Goal: Information Seeking & Learning: Learn about a topic

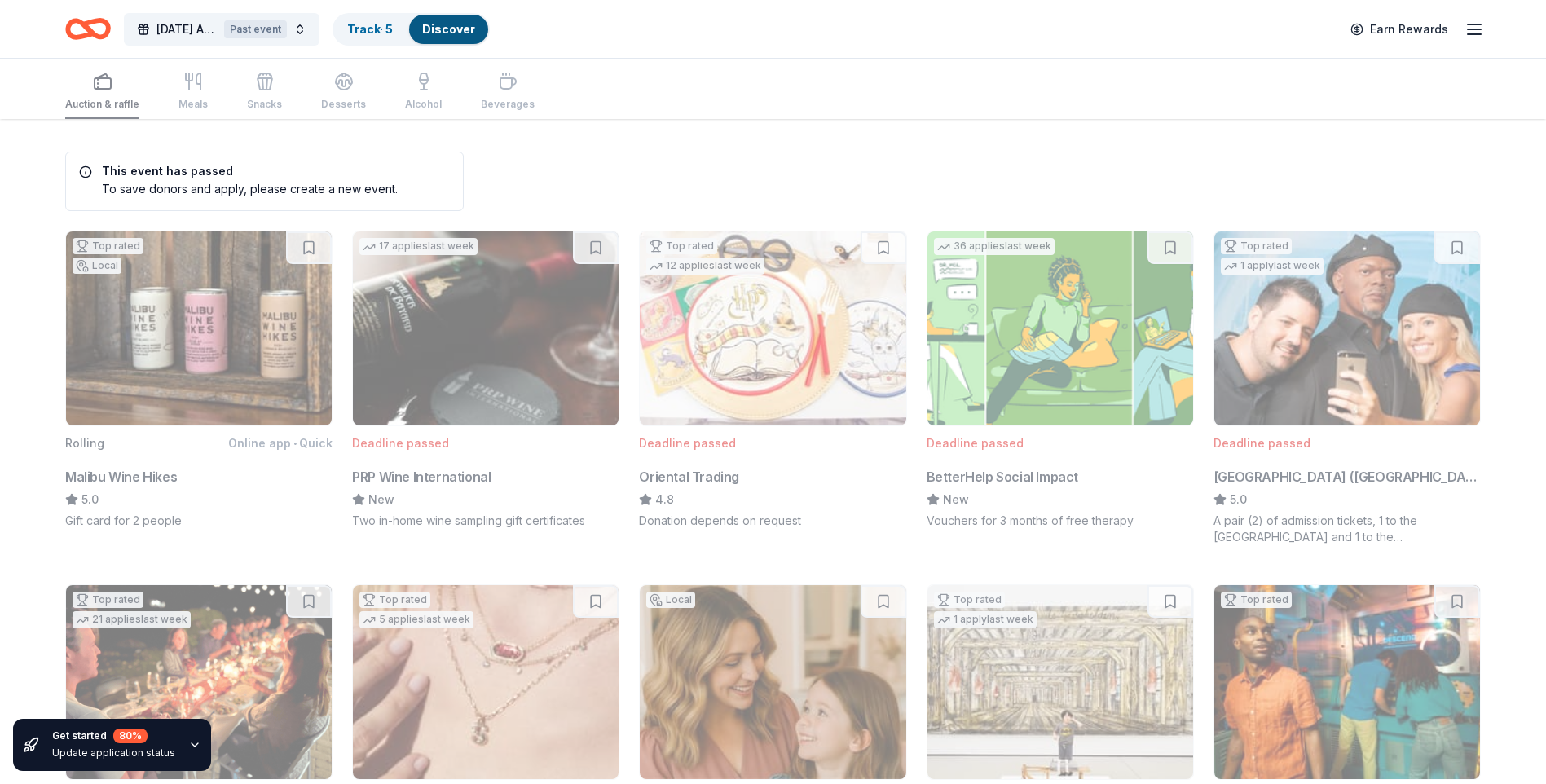
click at [1483, 20] on icon "button" at bounding box center [1474, 30] width 20 height 20
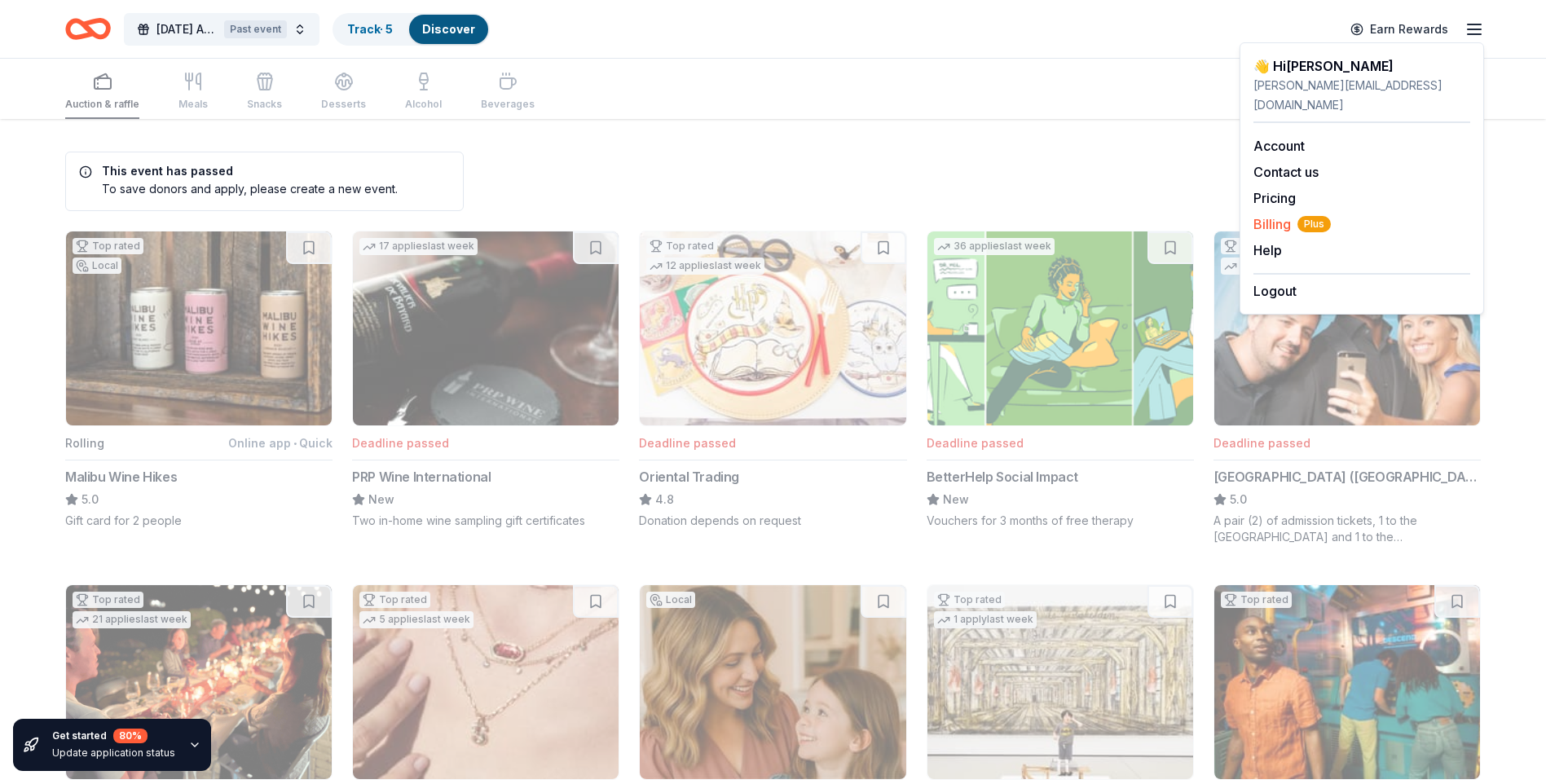
click at [1269, 215] on span "Billing Plus" at bounding box center [1292, 225] width 78 height 20
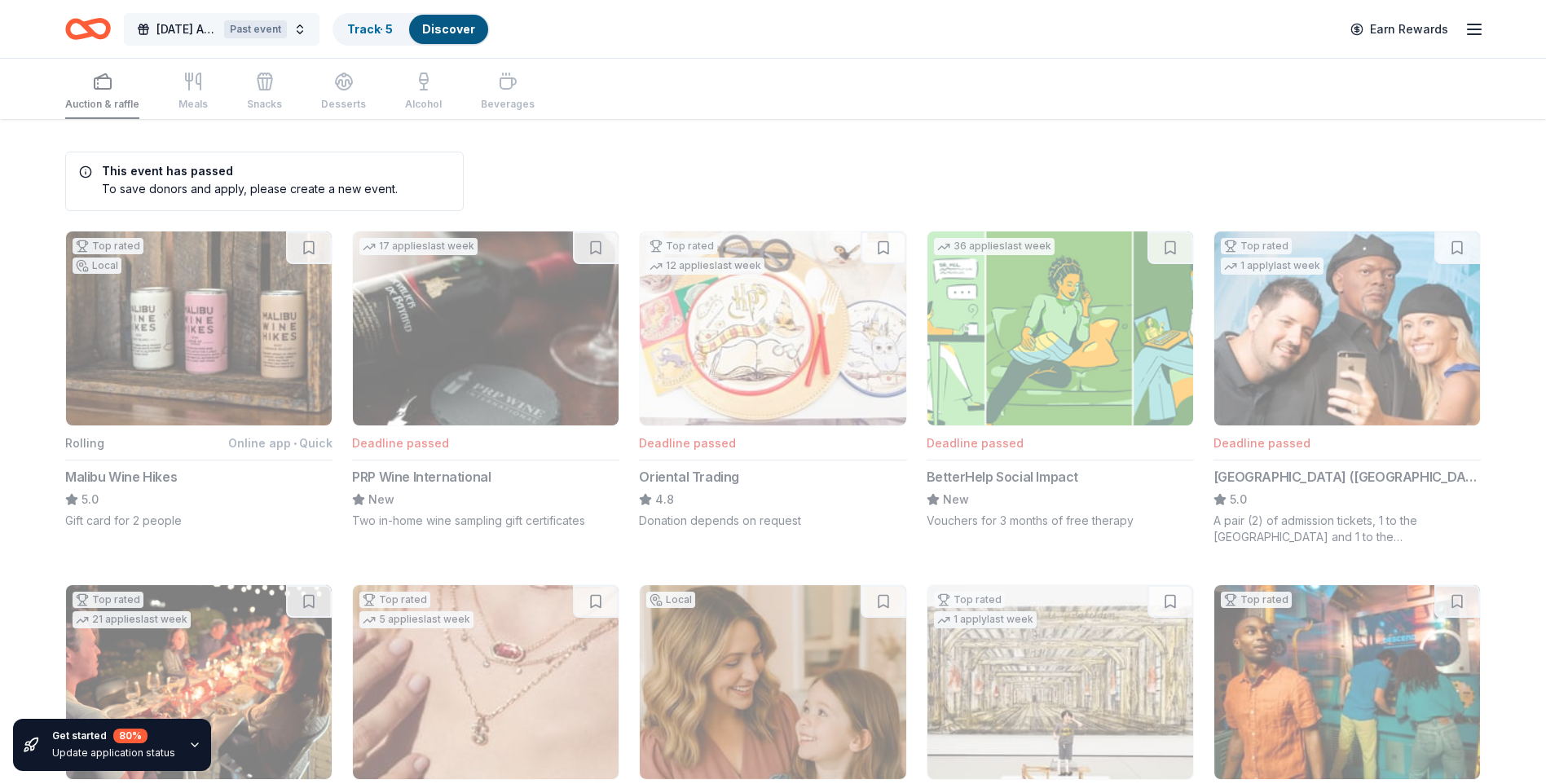
click at [294, 42] on button "[DATE] Auction Past event" at bounding box center [222, 29] width 196 height 33
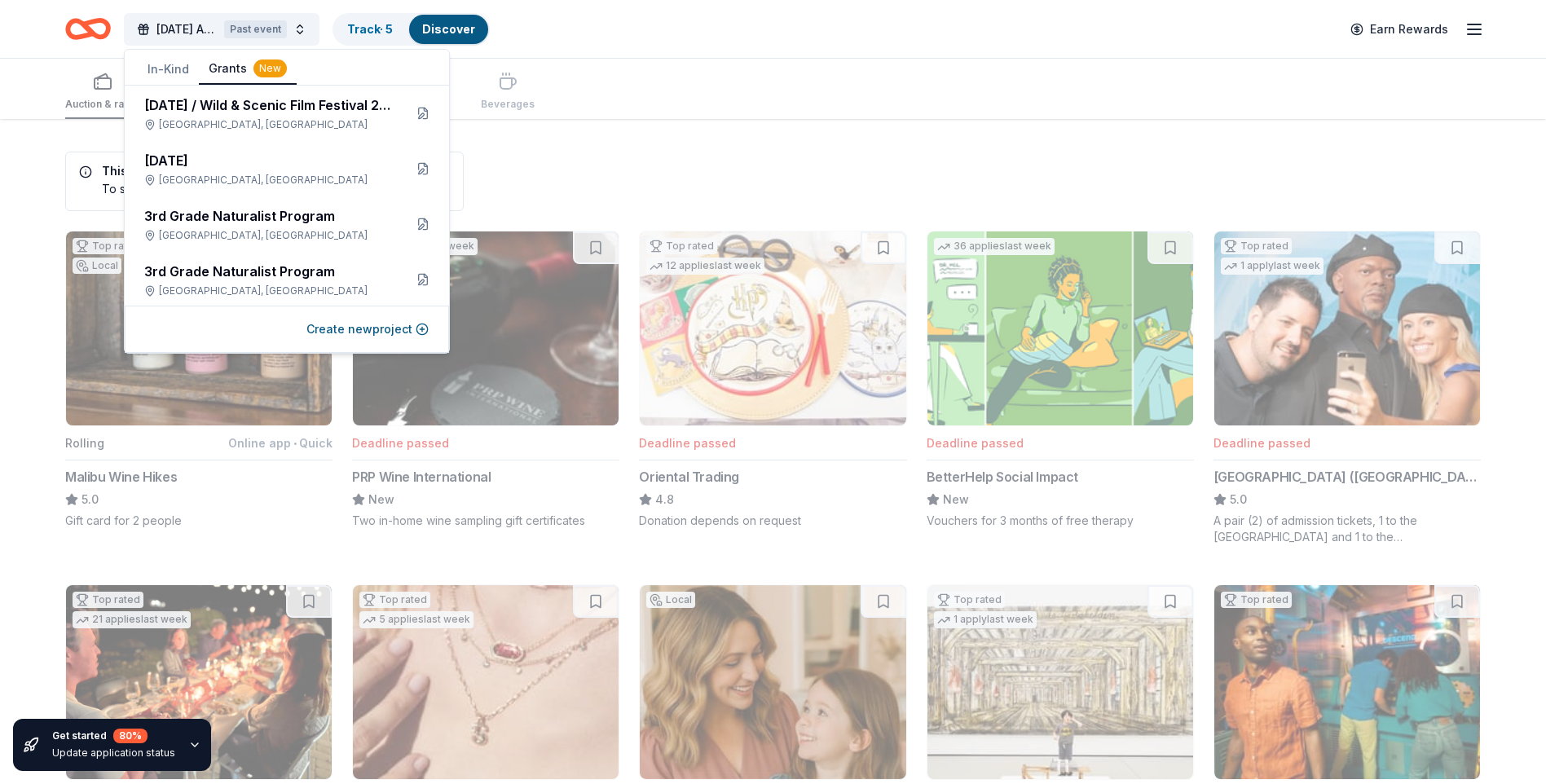
click at [221, 70] on button "Grants New" at bounding box center [248, 69] width 97 height 31
click at [162, 68] on button "In-Kind" at bounding box center [168, 70] width 61 height 30
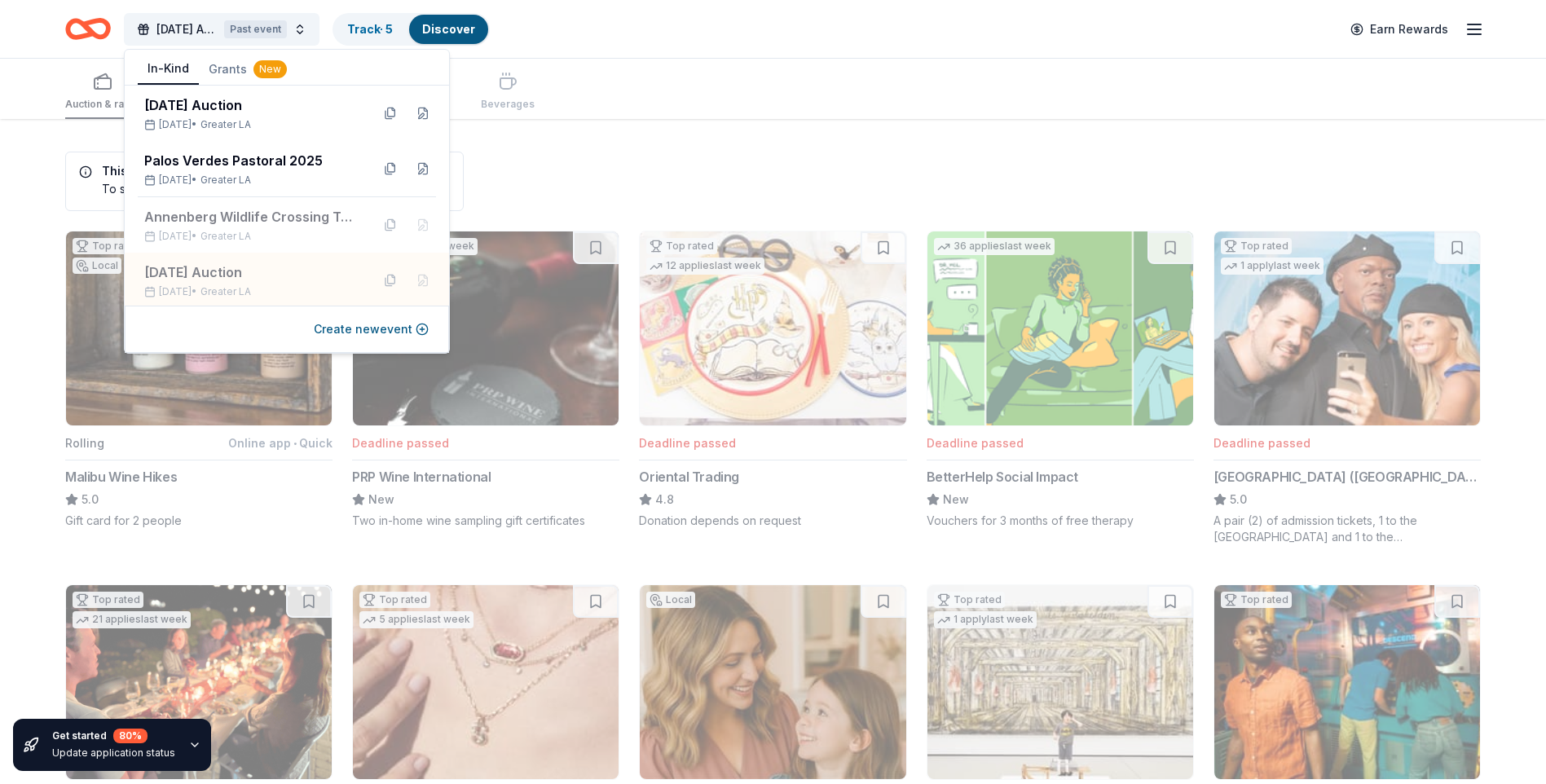
click at [176, 70] on button "In-Kind" at bounding box center [168, 69] width 61 height 31
click at [781, 82] on div "Auction & raffle Meals Snacks Desserts Alcohol Beverages" at bounding box center [773, 88] width 1416 height 61
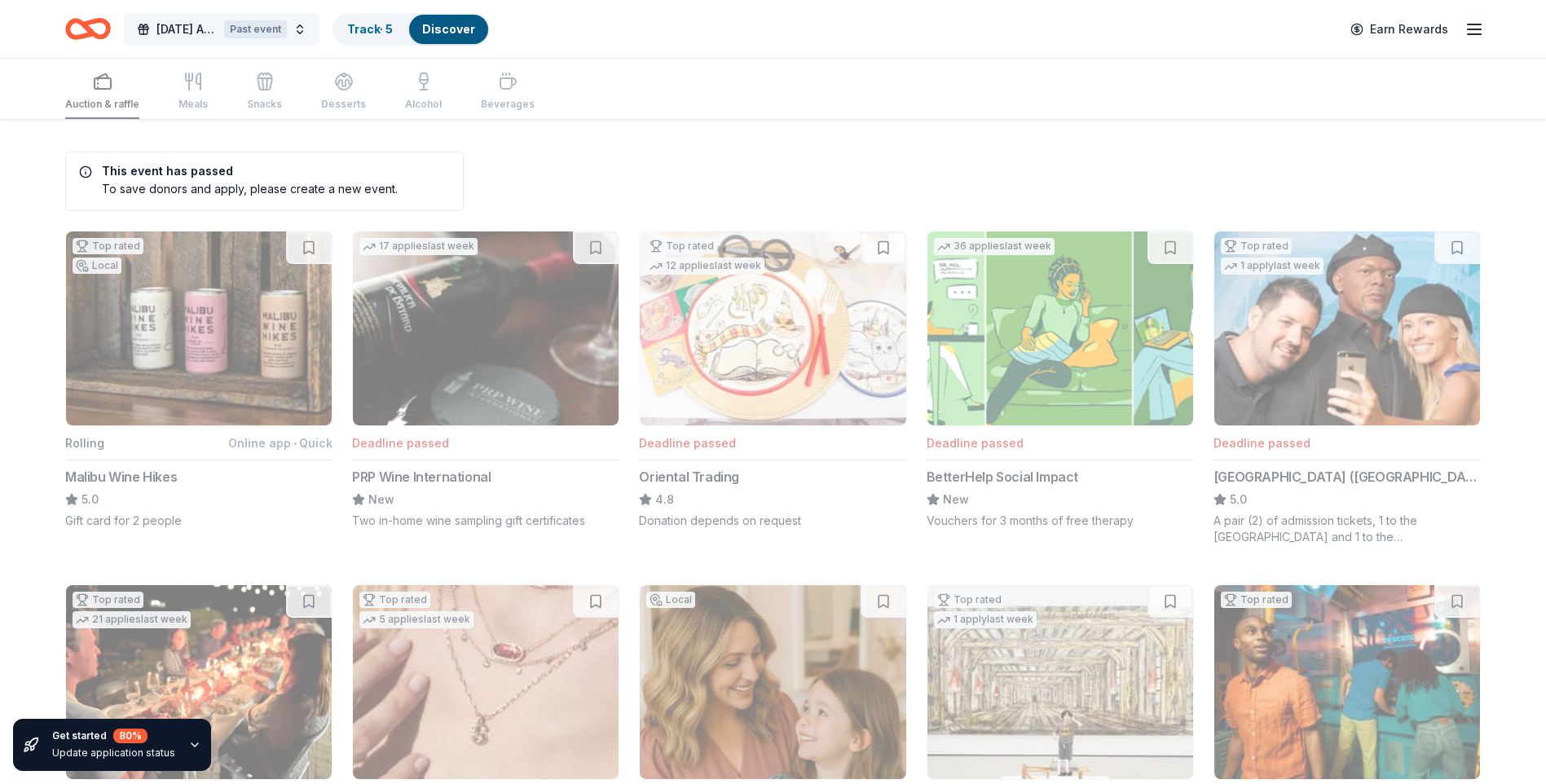
click at [300, 32] on button "[DATE] Auction Past event" at bounding box center [222, 29] width 196 height 33
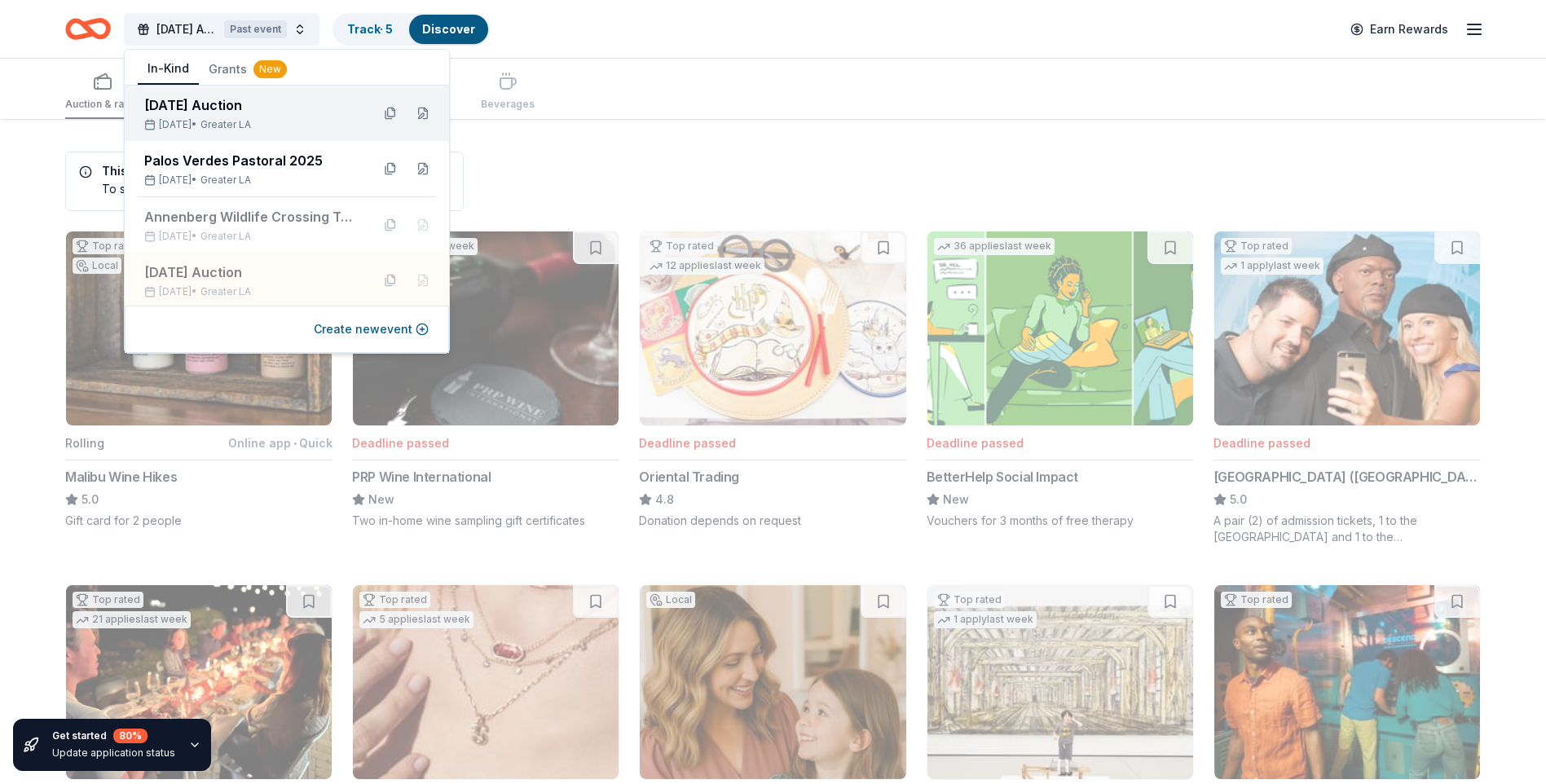
click at [261, 114] on div "[DATE] Auction" at bounding box center [251, 105] width 214 height 20
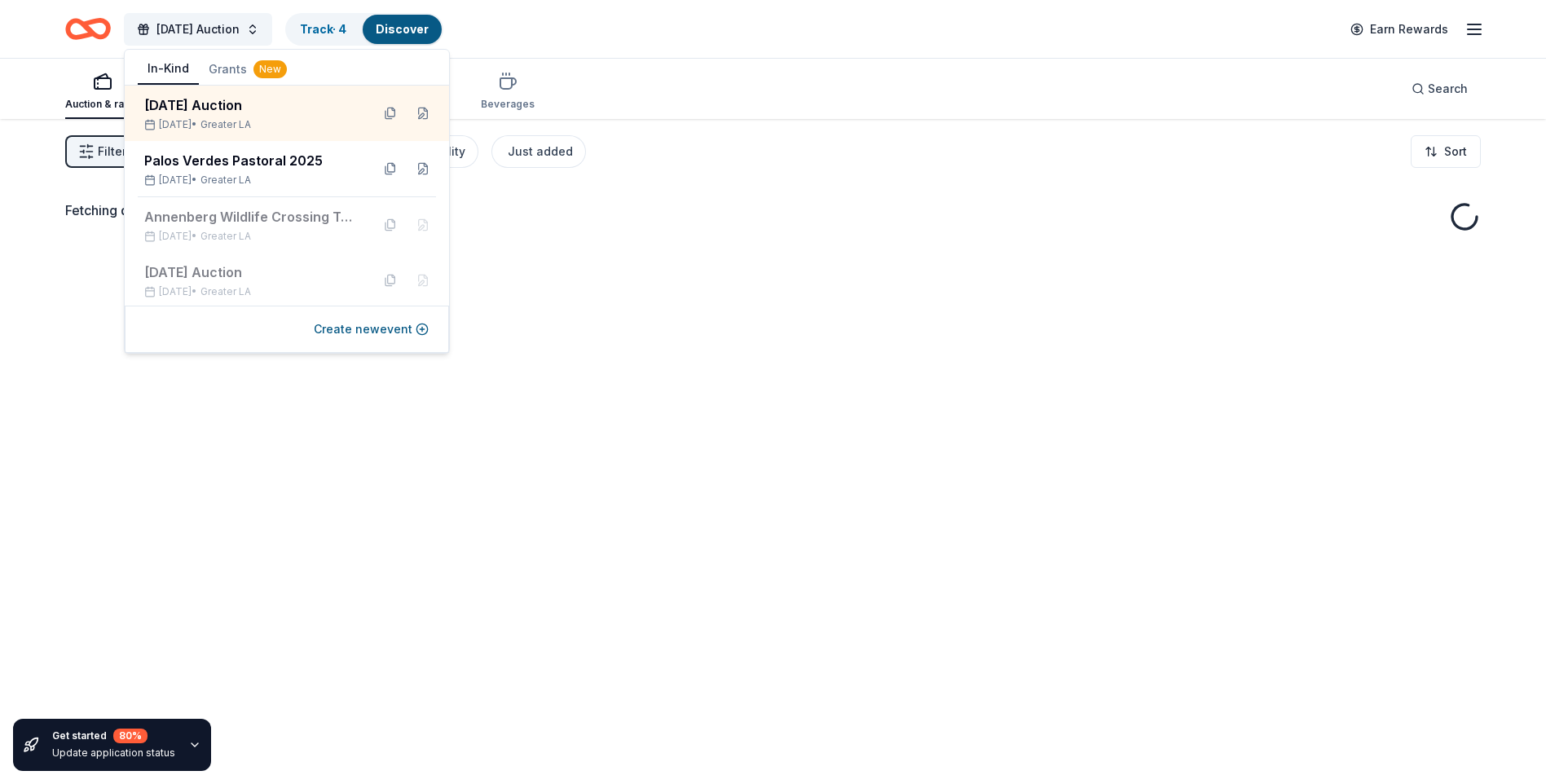
click at [584, 56] on div "[DATE] Auction Track · 4 Discover Earn Rewards" at bounding box center [773, 29] width 1546 height 58
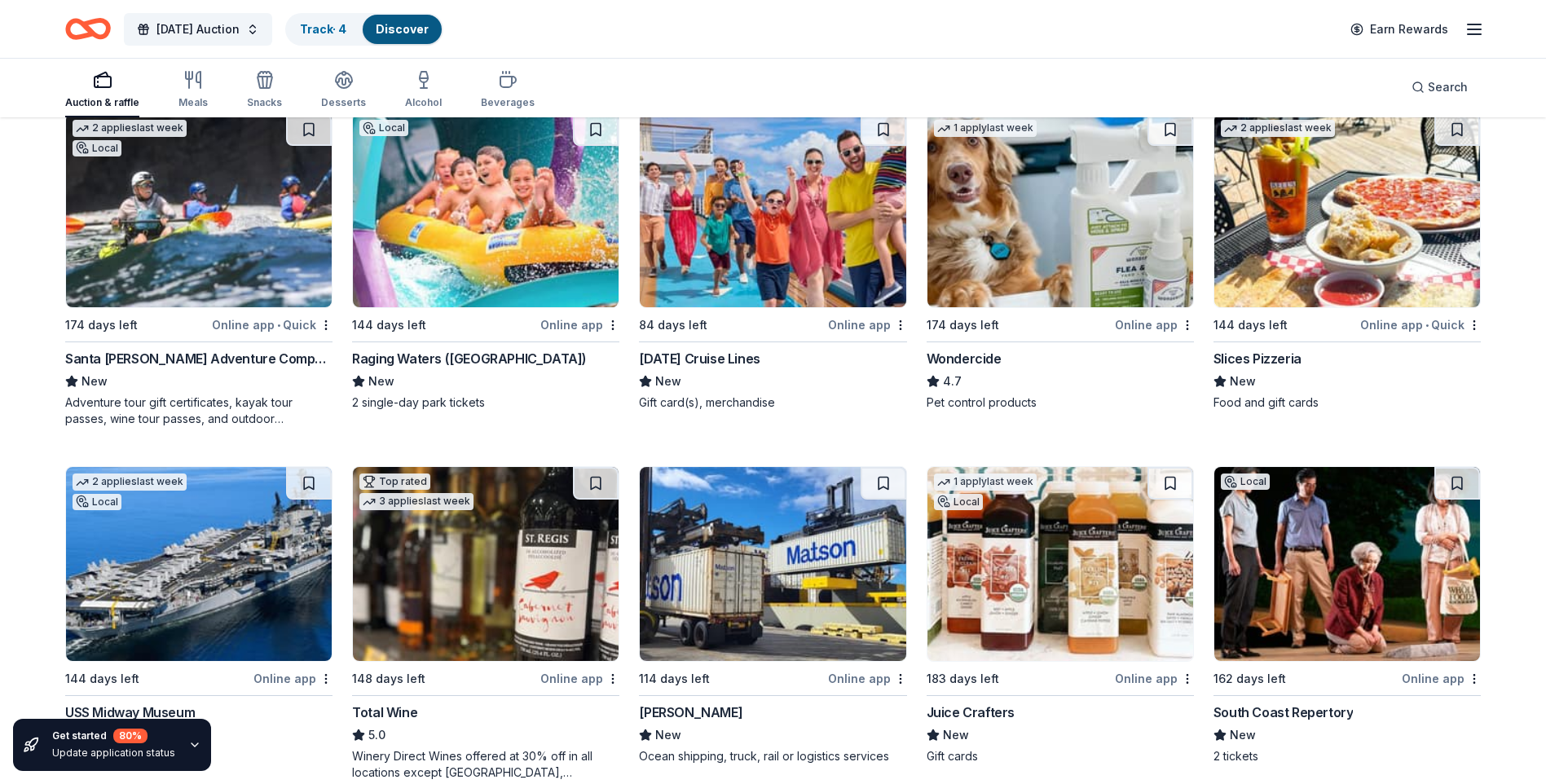
scroll to position [1266, 0]
